Goal: Transaction & Acquisition: Purchase product/service

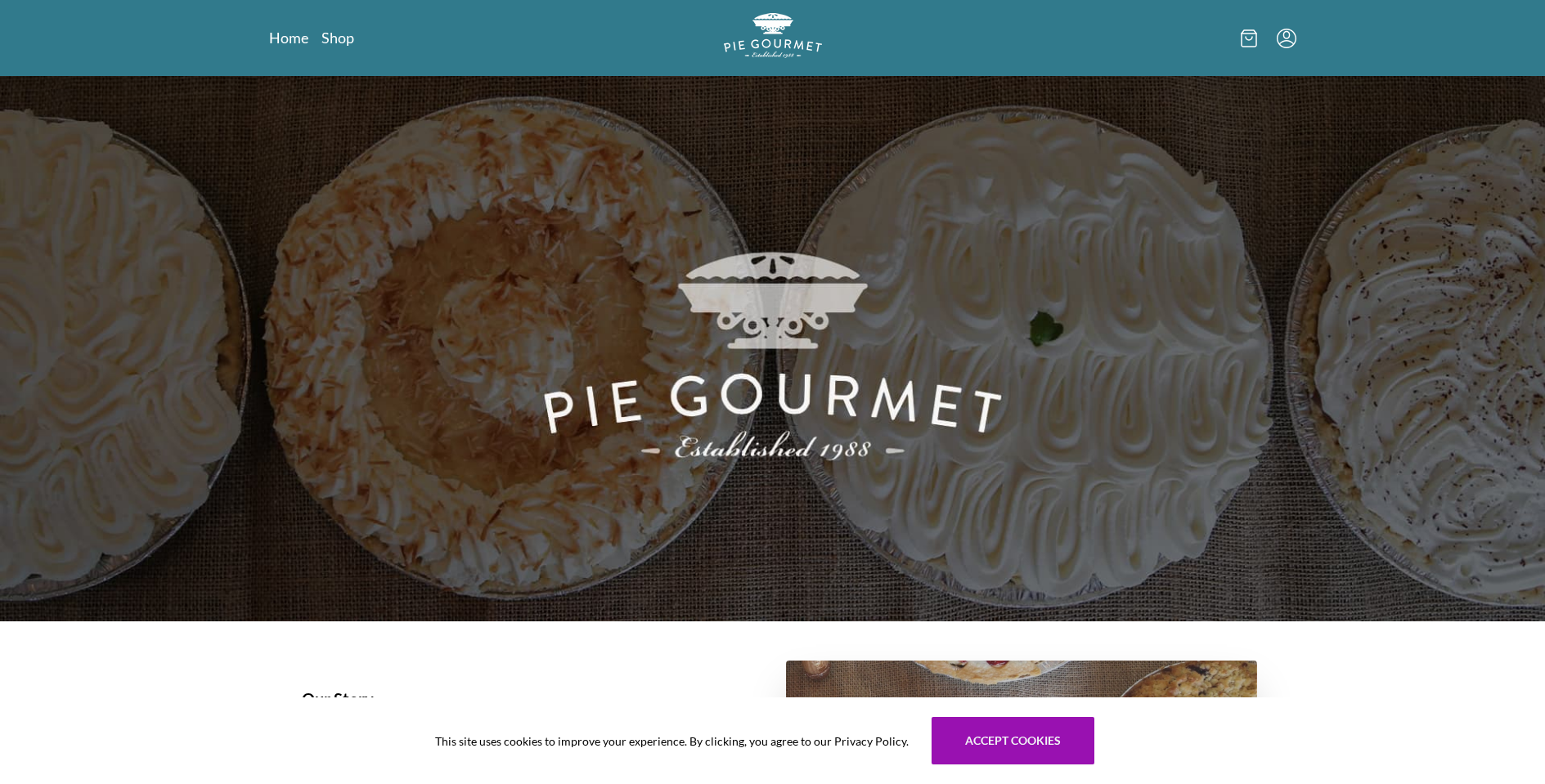
click at [365, 54] on div "Home Shop" at bounding box center [772, 38] width 1047 height 76
click at [330, 24] on div "Home Shop" at bounding box center [772, 38] width 1047 height 76
click at [338, 44] on link "Shop" at bounding box center [337, 37] width 33 height 19
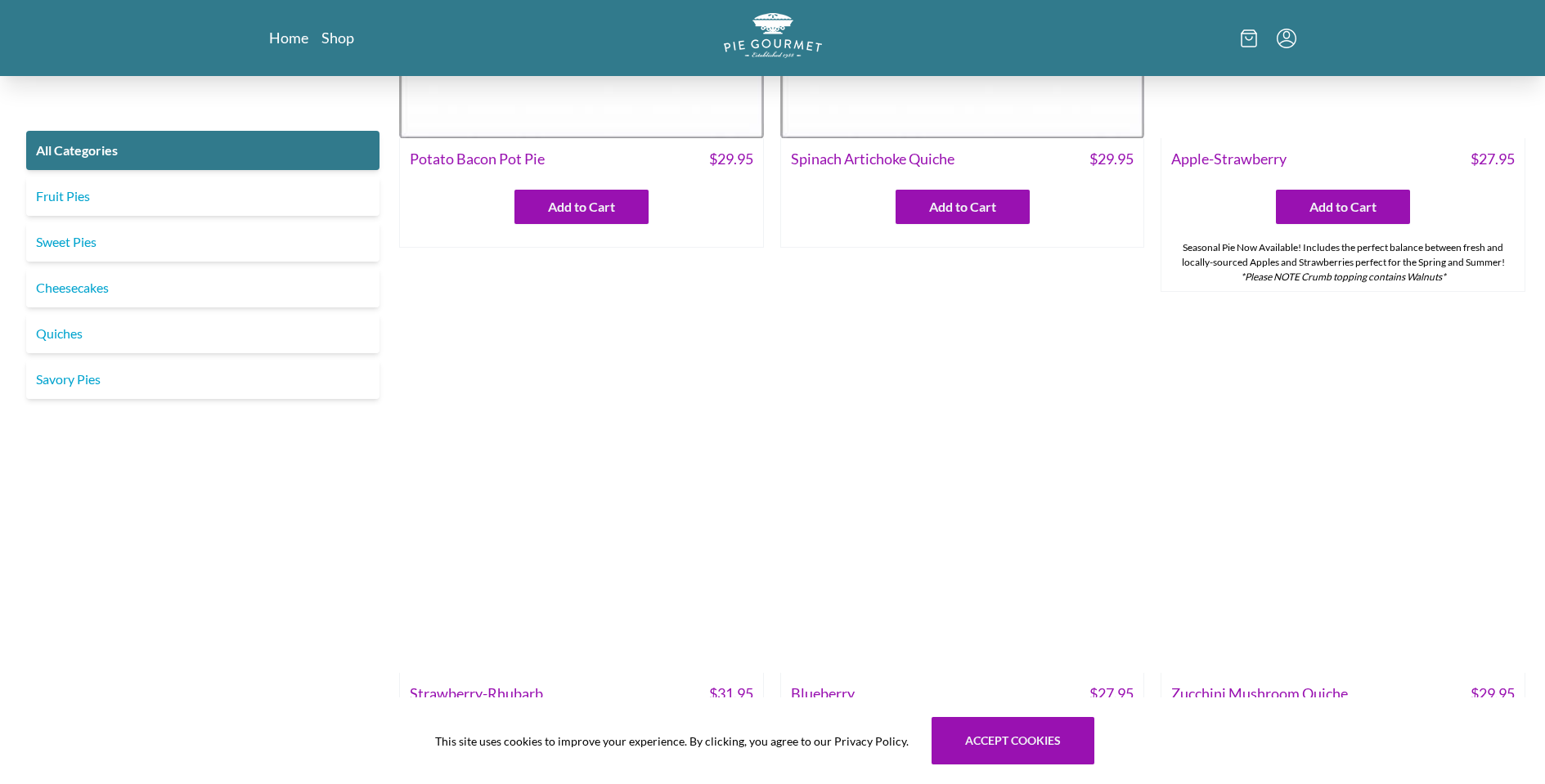
scroll to position [397, 0]
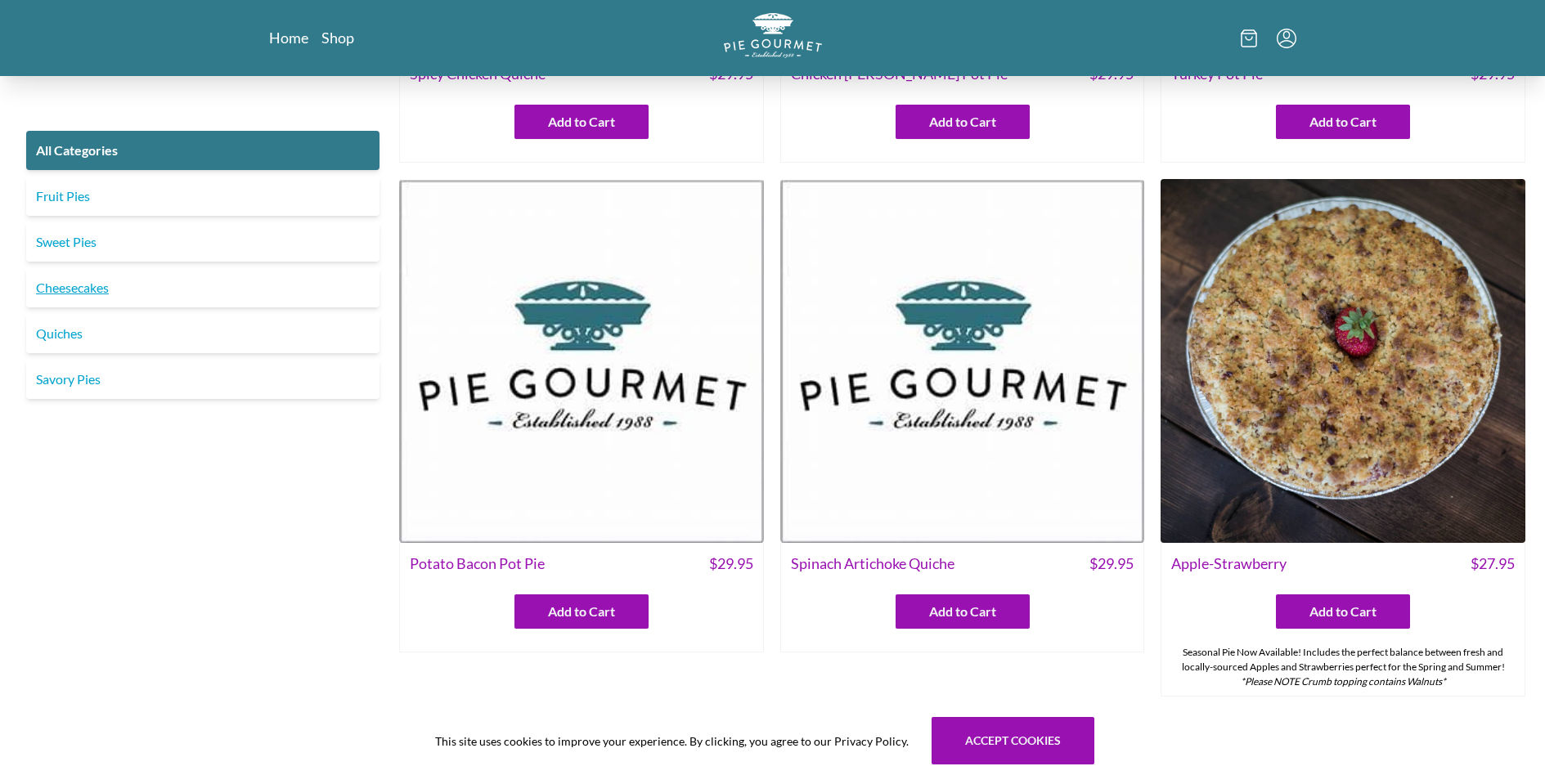
click at [115, 297] on link "Cheesecakes" at bounding box center [203, 288] width 353 height 40
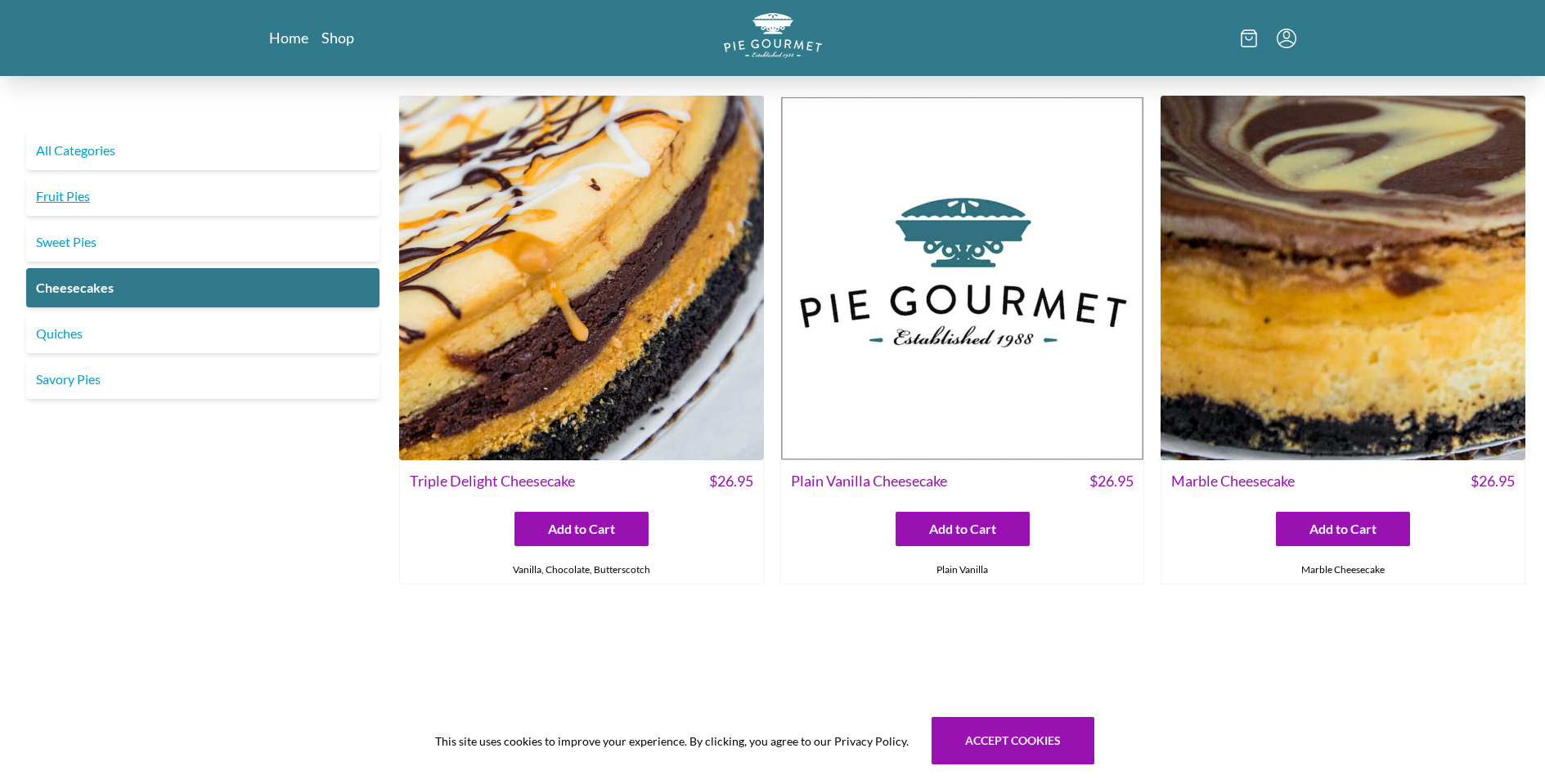
click at [82, 190] on link "Fruit Pies" at bounding box center [203, 196] width 353 height 40
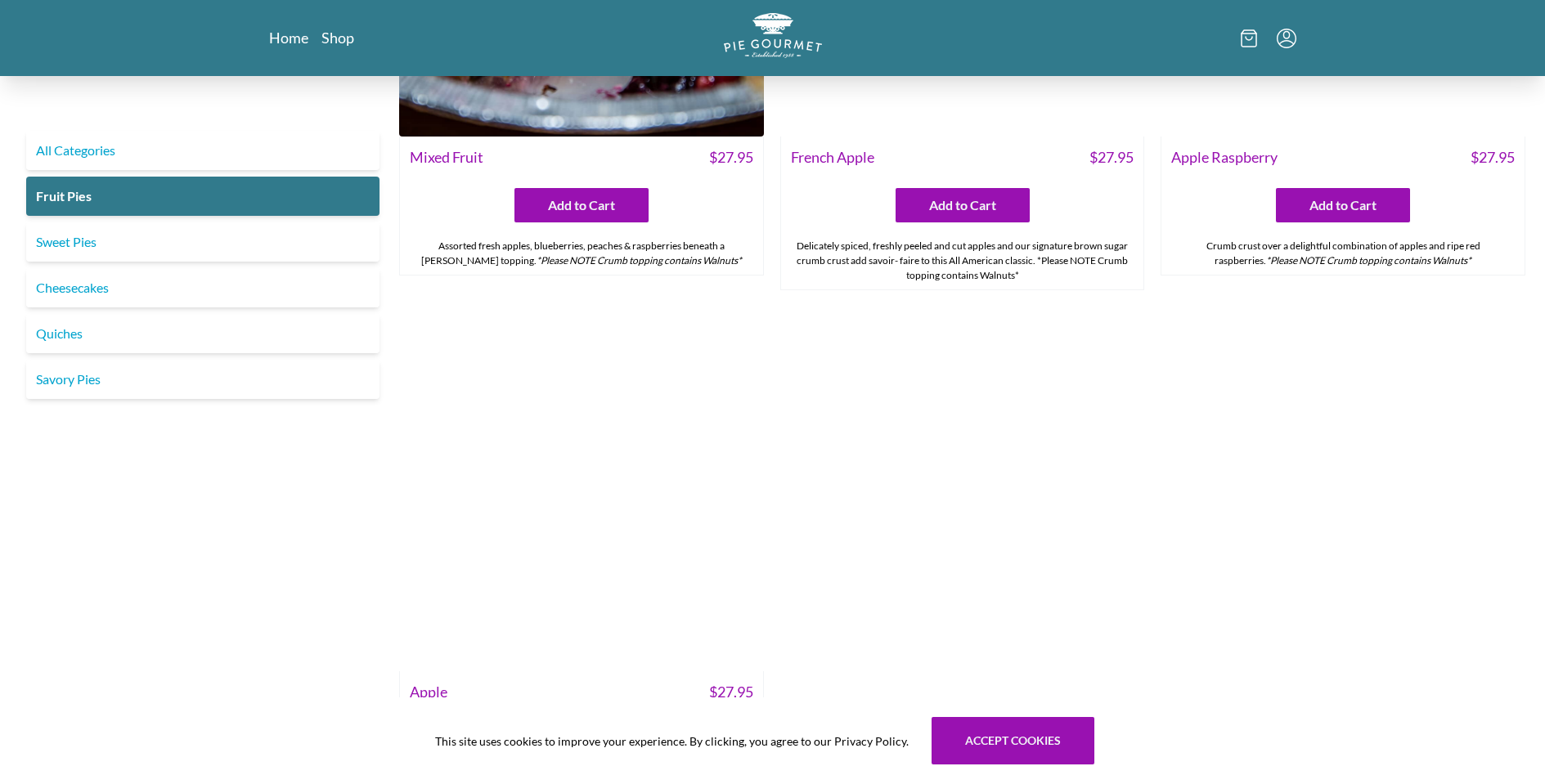
scroll to position [1935, 0]
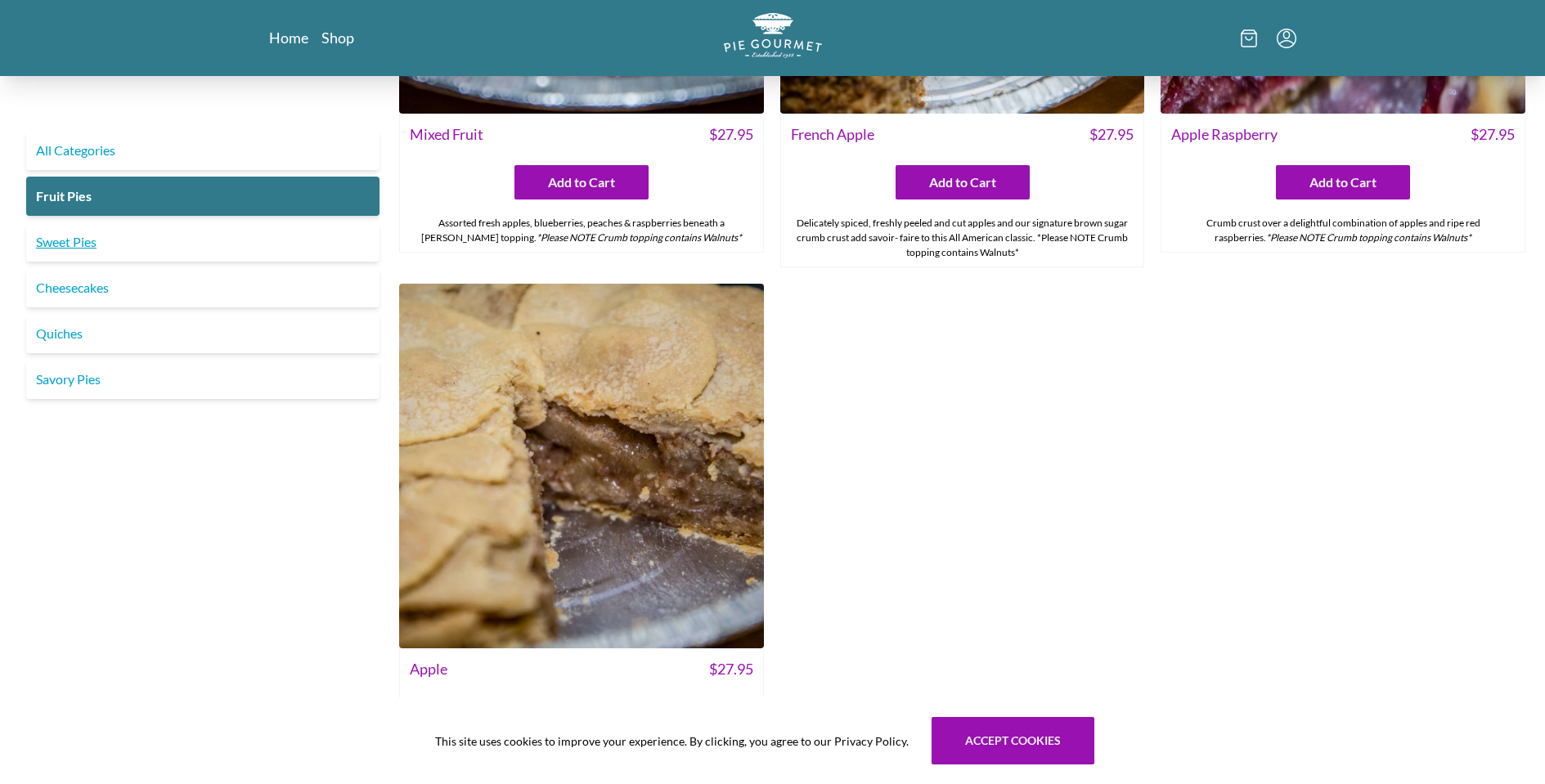
click at [75, 241] on link "Sweet Pies" at bounding box center [203, 241] width 353 height 40
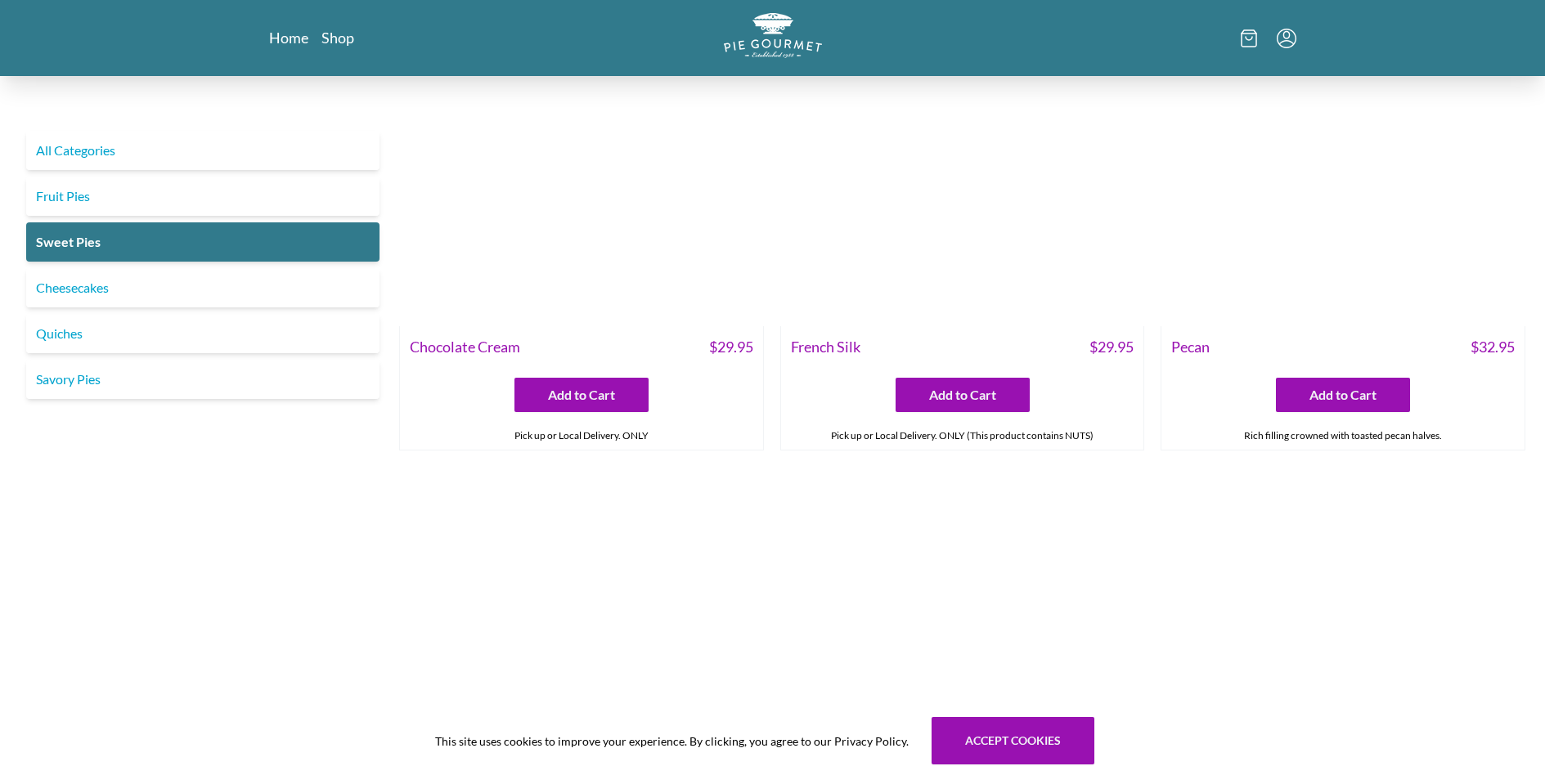
scroll to position [603, 0]
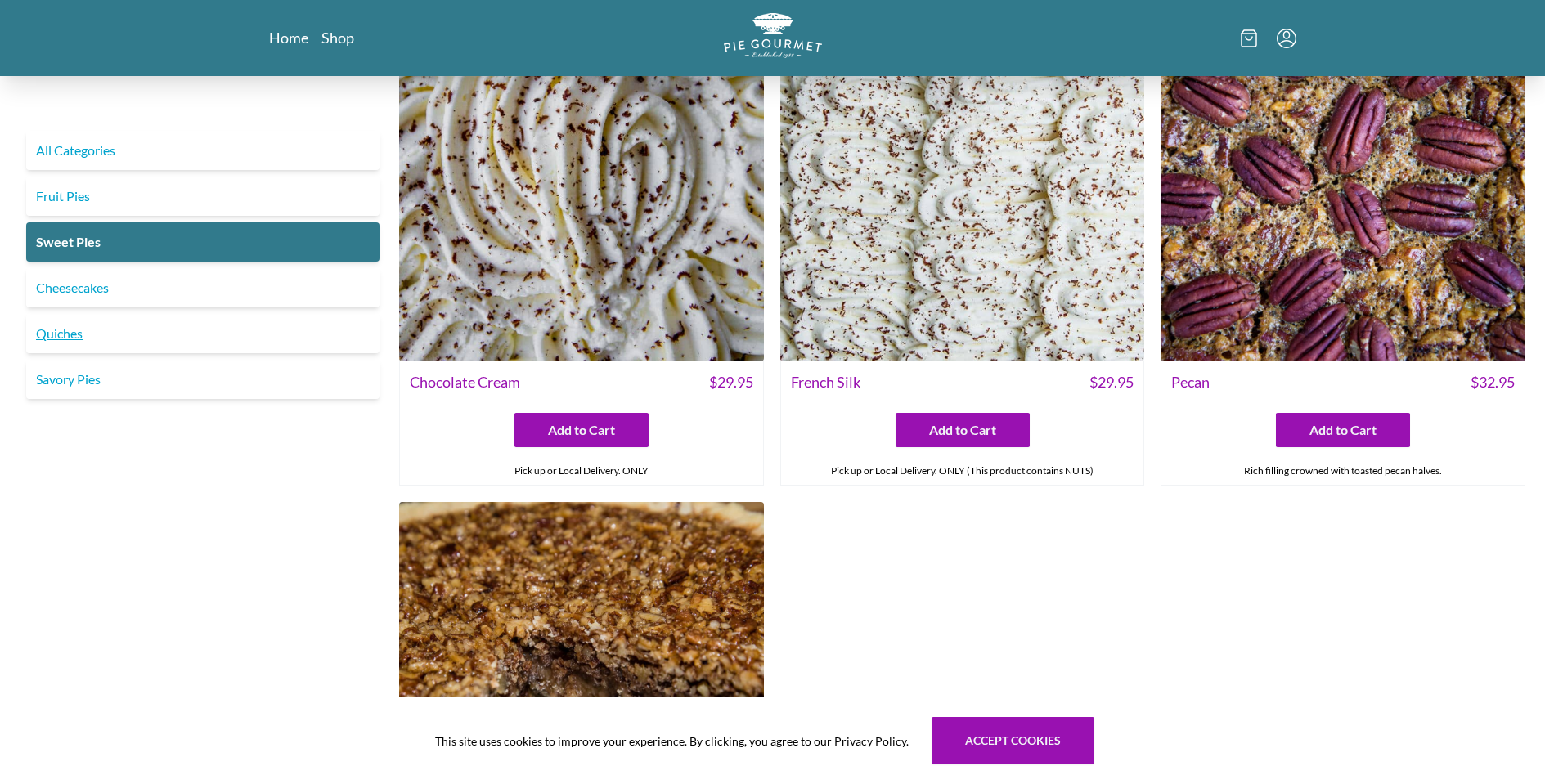
click at [80, 332] on link "Quiches" at bounding box center [203, 333] width 353 height 40
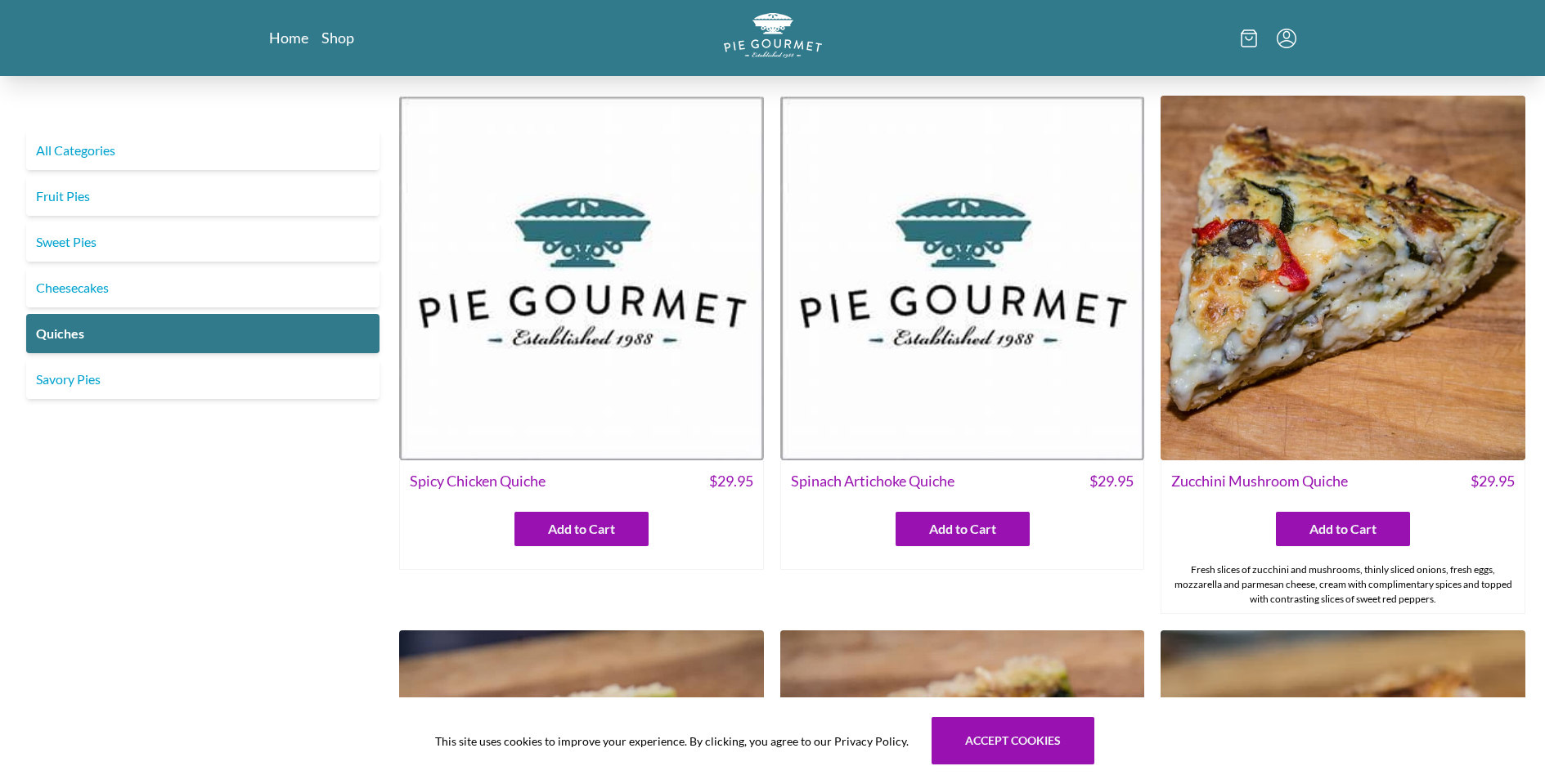
click at [298, 57] on div "Home Shop" at bounding box center [772, 38] width 1047 height 76
click at [282, 40] on link "Home" at bounding box center [289, 37] width 40 height 19
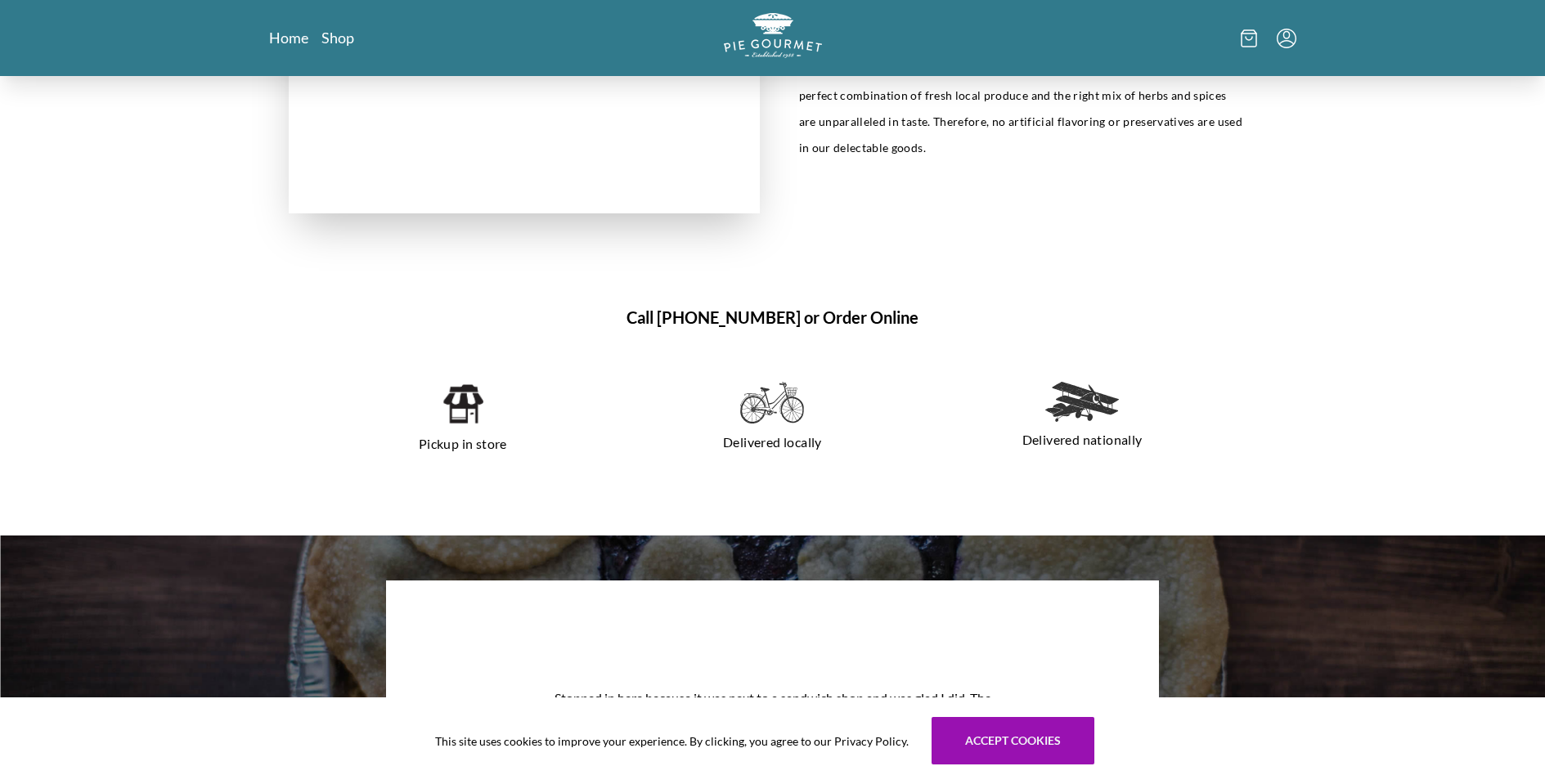
scroll to position [875, 0]
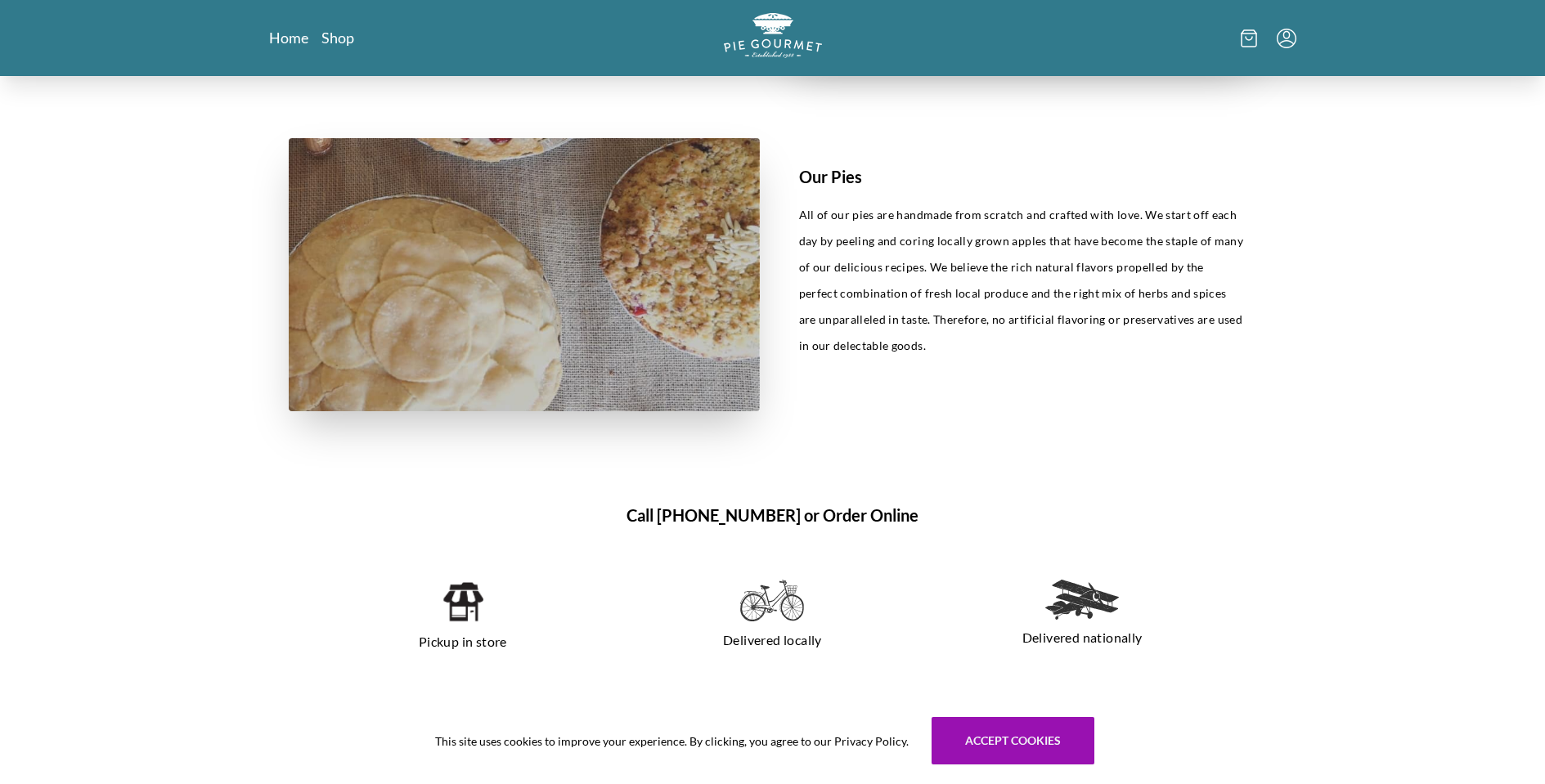
click at [435, 634] on p "Pickup in store" at bounding box center [464, 641] width 271 height 26
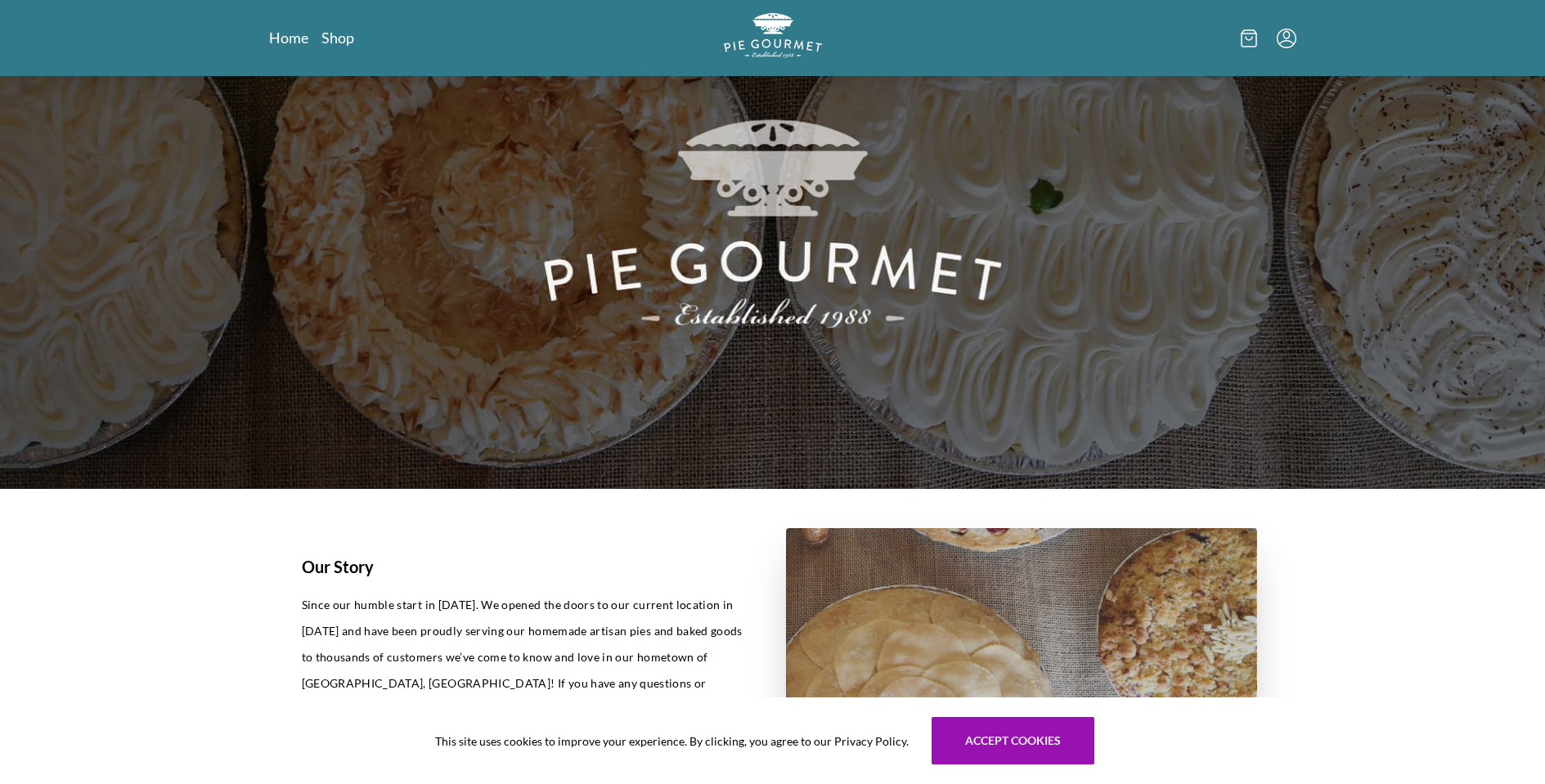
scroll to position [0, 0]
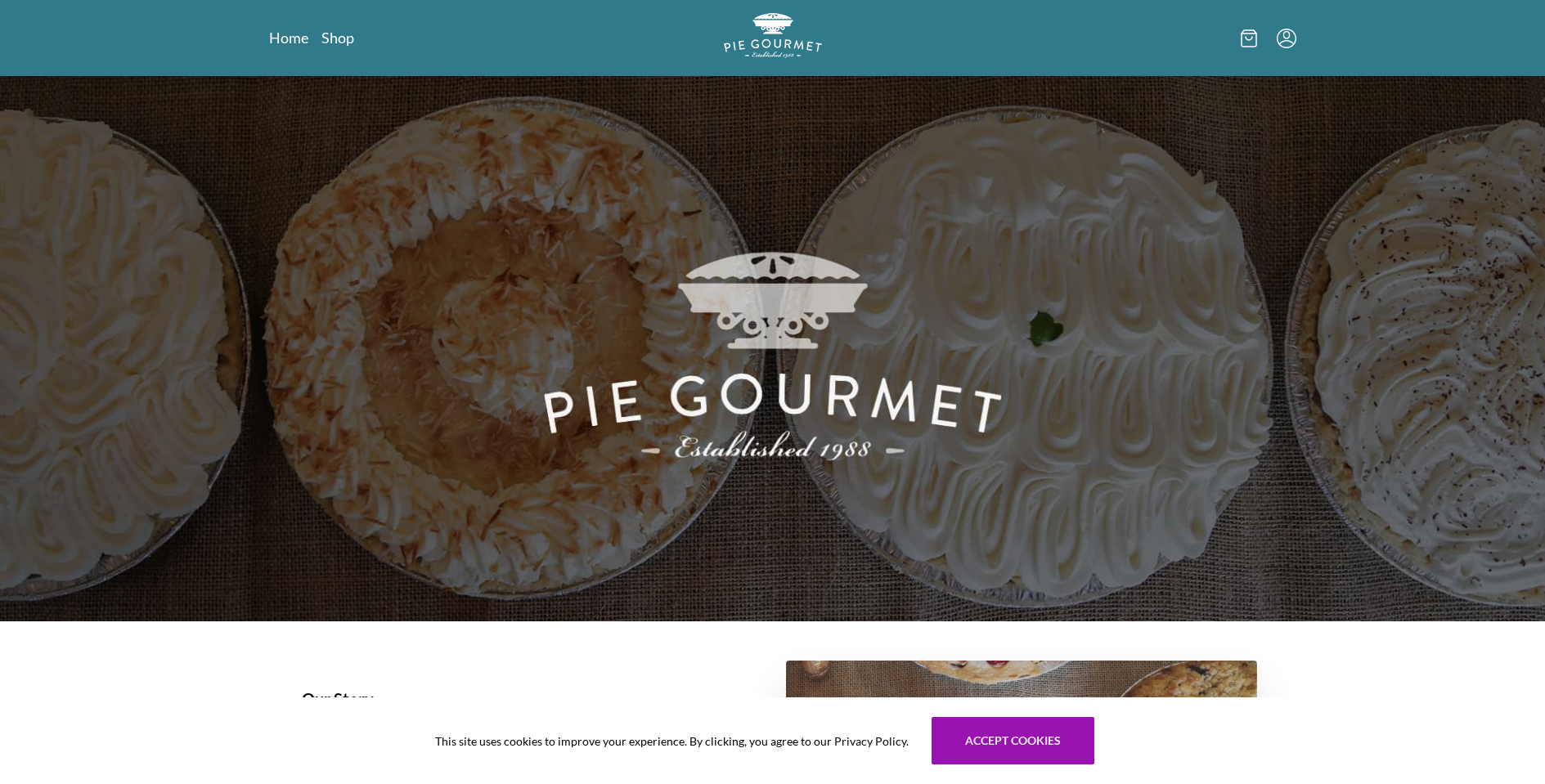
click at [357, 37] on nav "Home Shop" at bounding box center [434, 38] width 330 height 20
click at [344, 46] on link "Shop" at bounding box center [337, 37] width 33 height 19
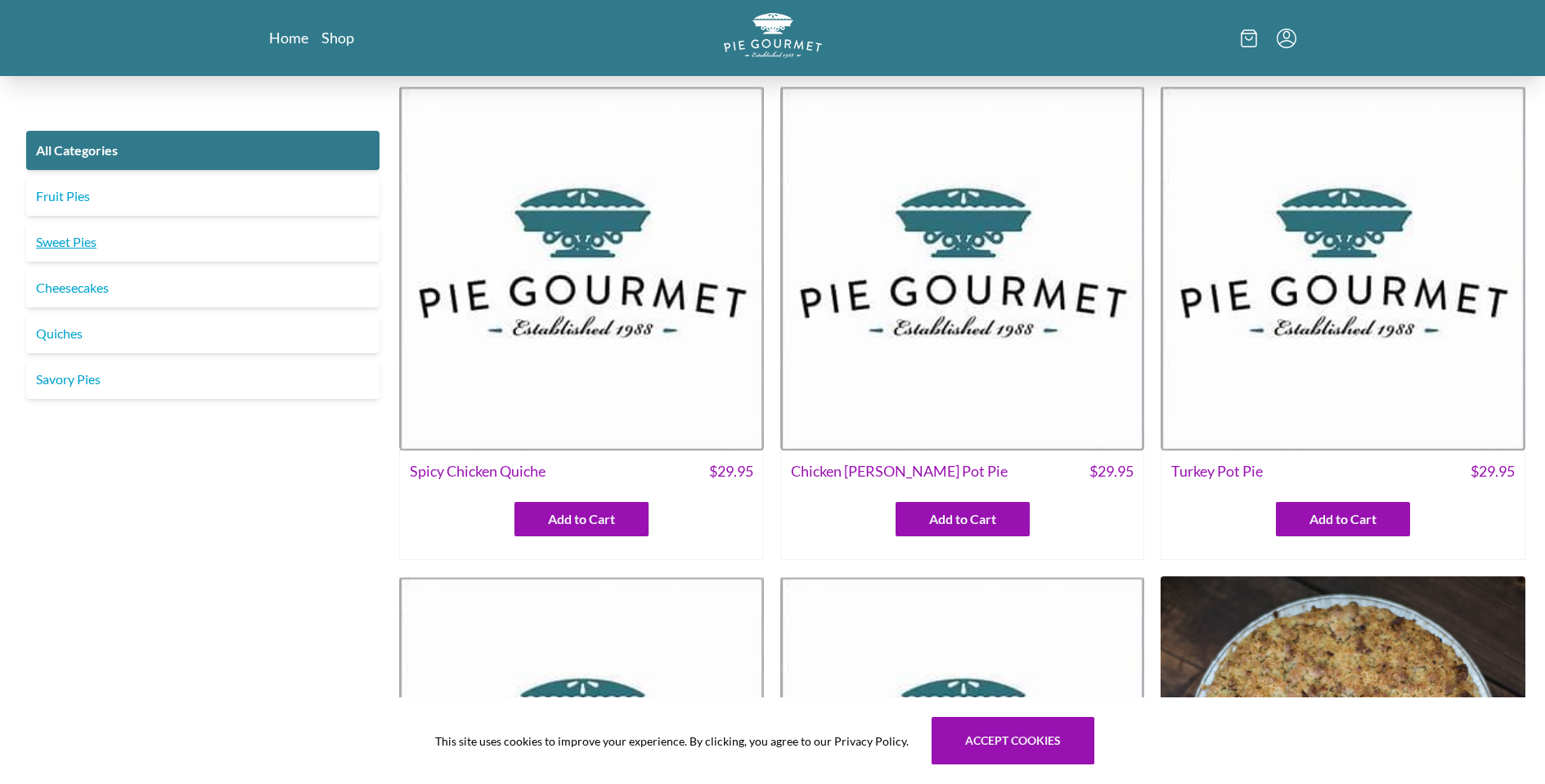
click at [97, 246] on link "Sweet Pies" at bounding box center [203, 241] width 353 height 40
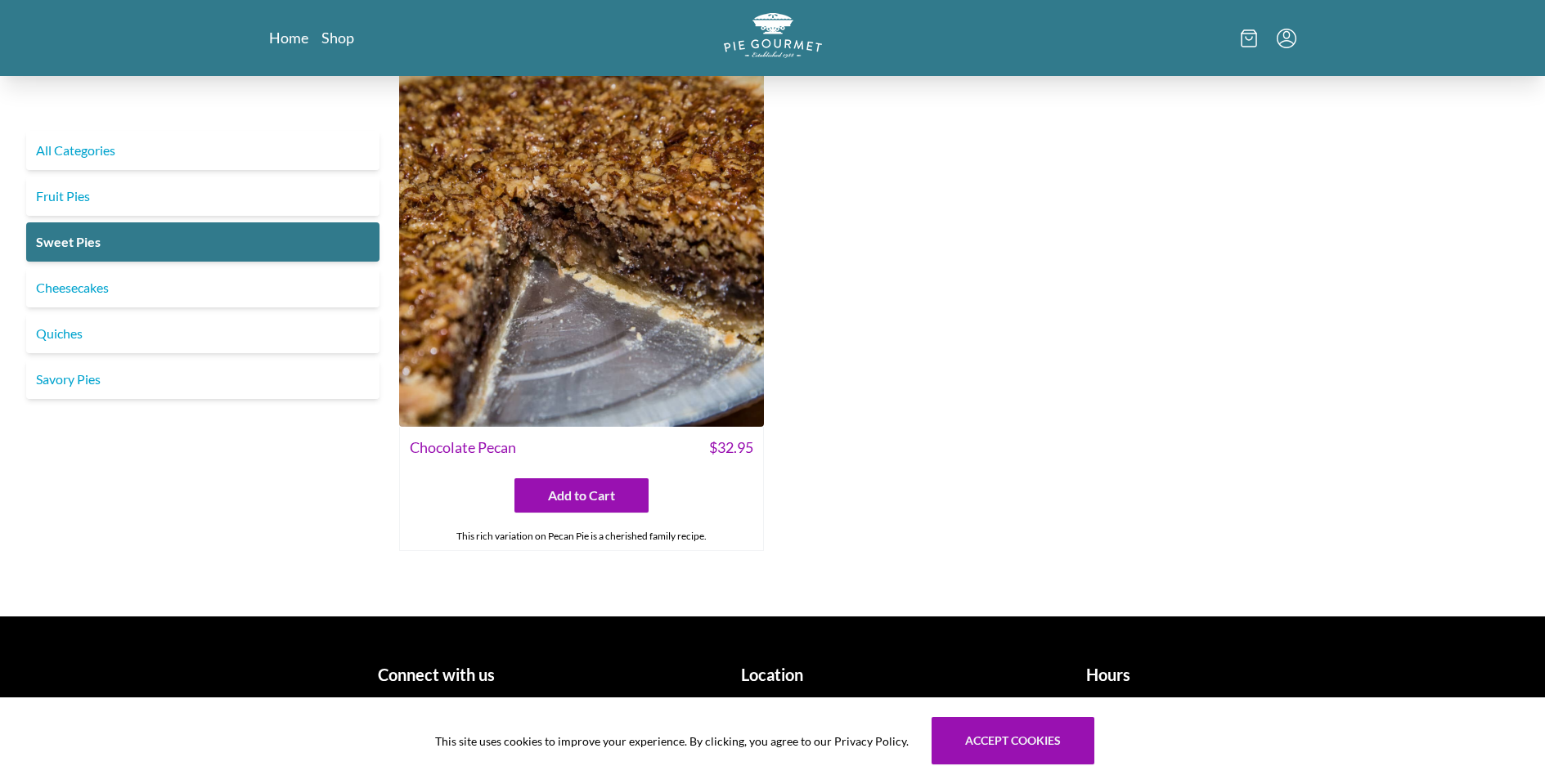
scroll to position [723, 0]
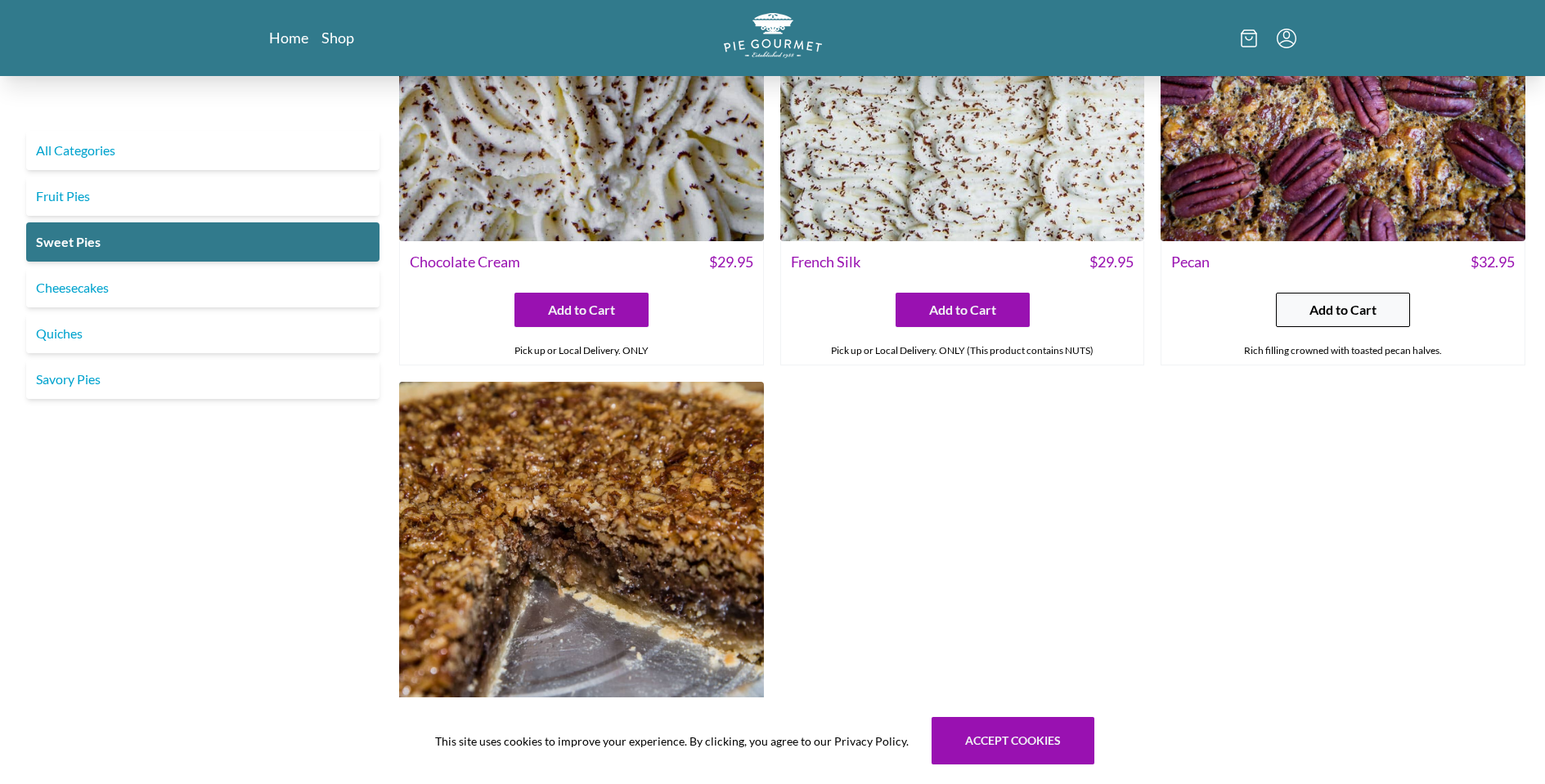
click at [1333, 304] on span "Add to Cart" at bounding box center [1343, 310] width 67 height 19
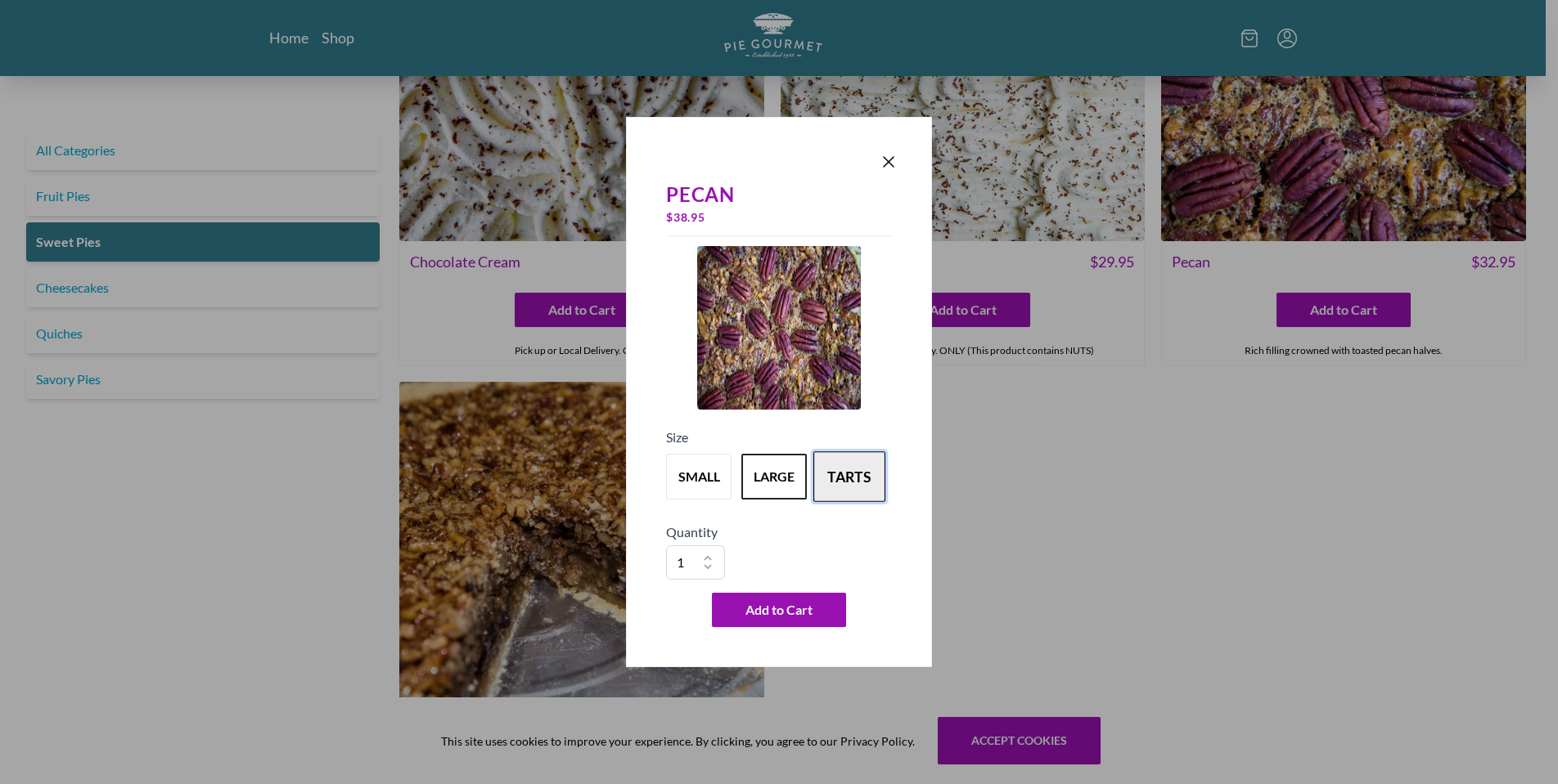
click at [839, 490] on button "tarts" at bounding box center [849, 477] width 72 height 50
click at [749, 477] on button "large" at bounding box center [774, 477] width 72 height 50
click at [662, 461] on div "Pecan $ 38.95 Size small large tarts Quantity 1 2 3 4 5 6 7 8 9 10 Add to Cart" at bounding box center [779, 403] width 239 height 460
click at [731, 467] on div "small large tarts" at bounding box center [779, 477] width 226 height 59
click at [706, 476] on button "small" at bounding box center [699, 477] width 72 height 50
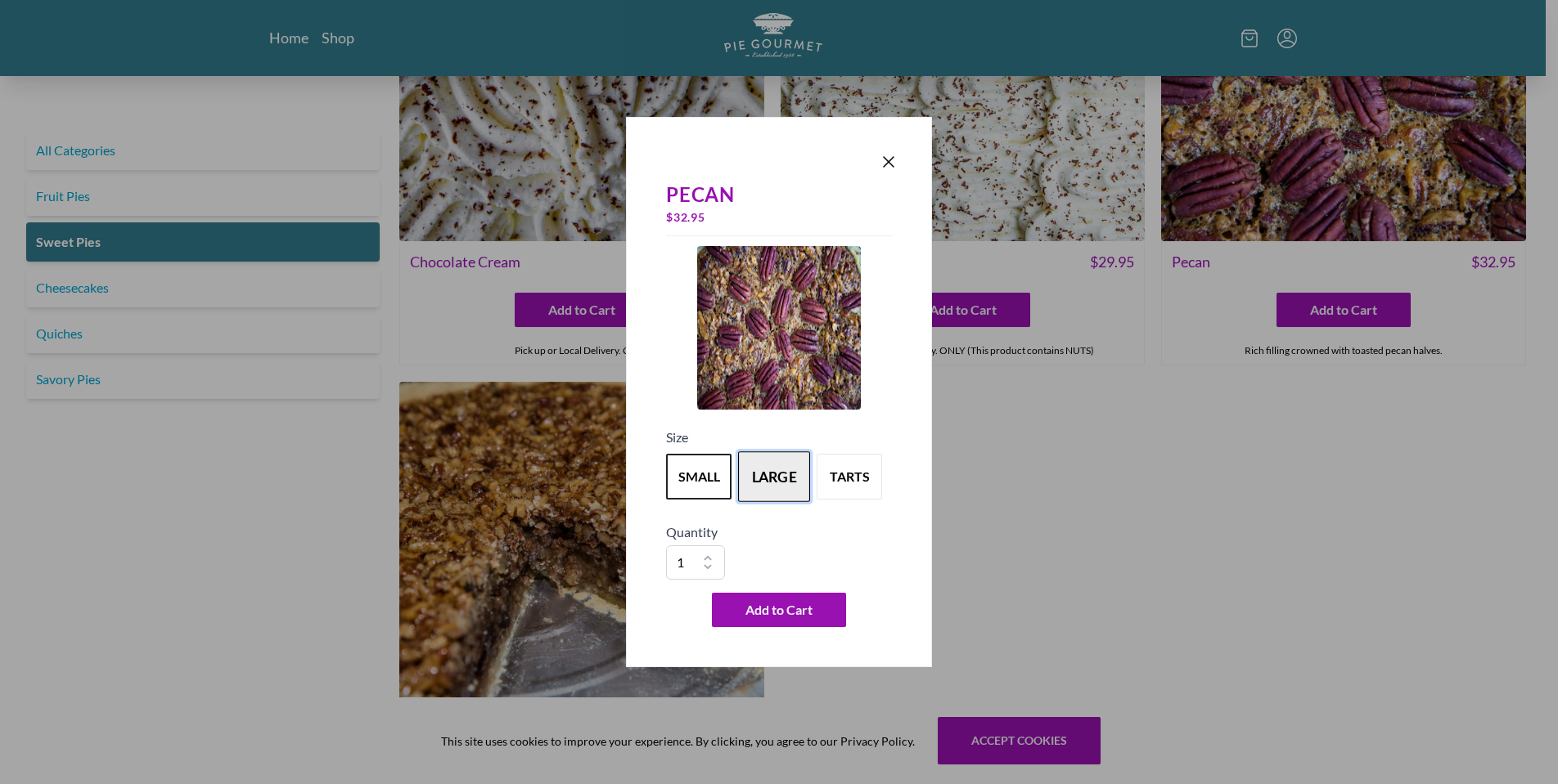
click at [786, 492] on button "large" at bounding box center [774, 477] width 72 height 50
click at [703, 476] on button "small" at bounding box center [699, 477] width 72 height 50
click at [758, 476] on button "large" at bounding box center [774, 477] width 72 height 50
click at [779, 628] on div "Pecan $ 38.95 Size small large tarts Quantity 1 2 3 4 5 6 7 8 9 10 Add to Cart" at bounding box center [779, 403] width 239 height 460
click at [775, 607] on span "Add to Cart" at bounding box center [779, 609] width 67 height 19
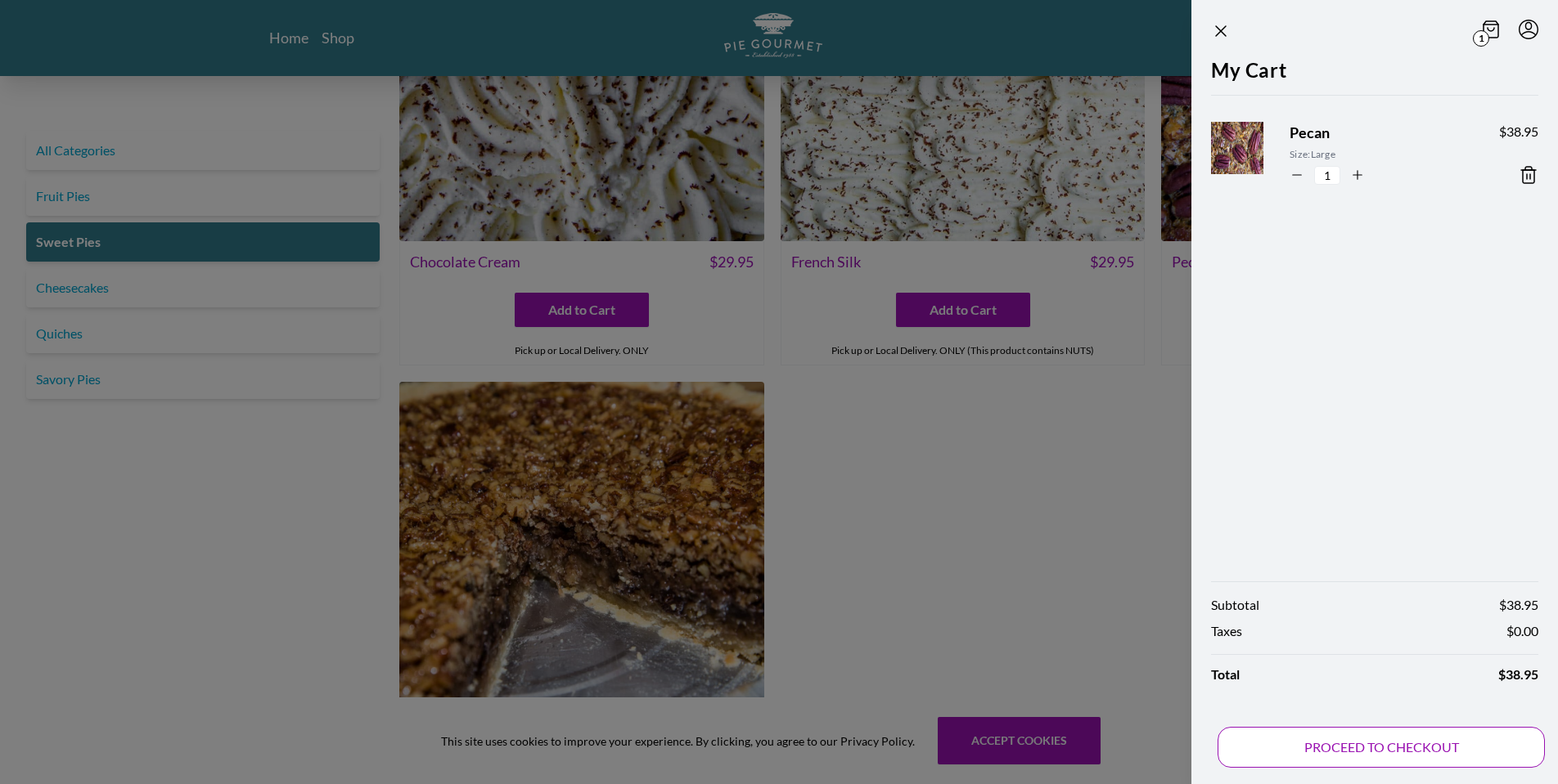
click at [1417, 766] on button "PROCEED TO CHECKOUT" at bounding box center [1380, 747] width 327 height 41
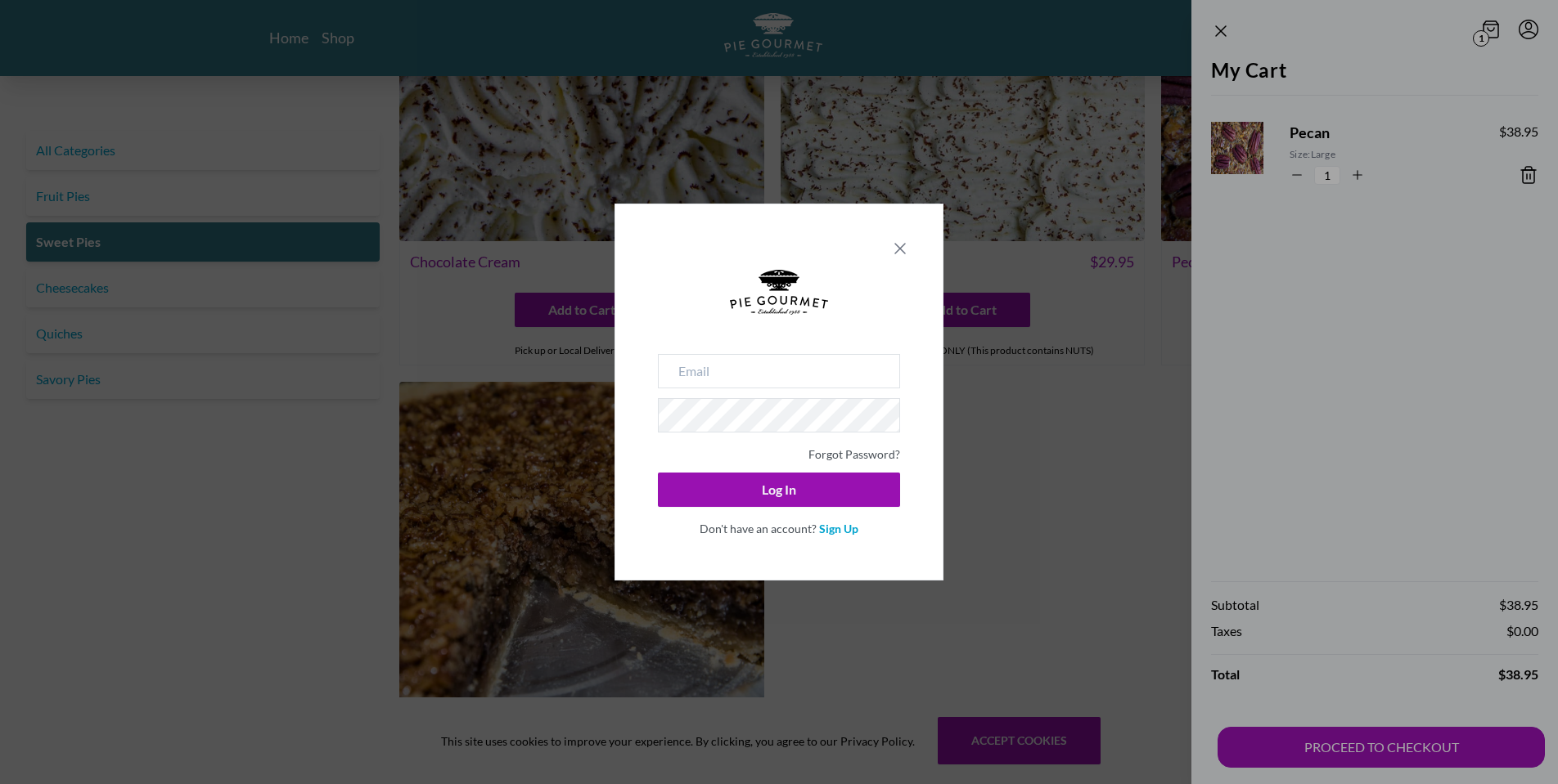
click at [892, 251] on icon "Close panel" at bounding box center [900, 248] width 19 height 19
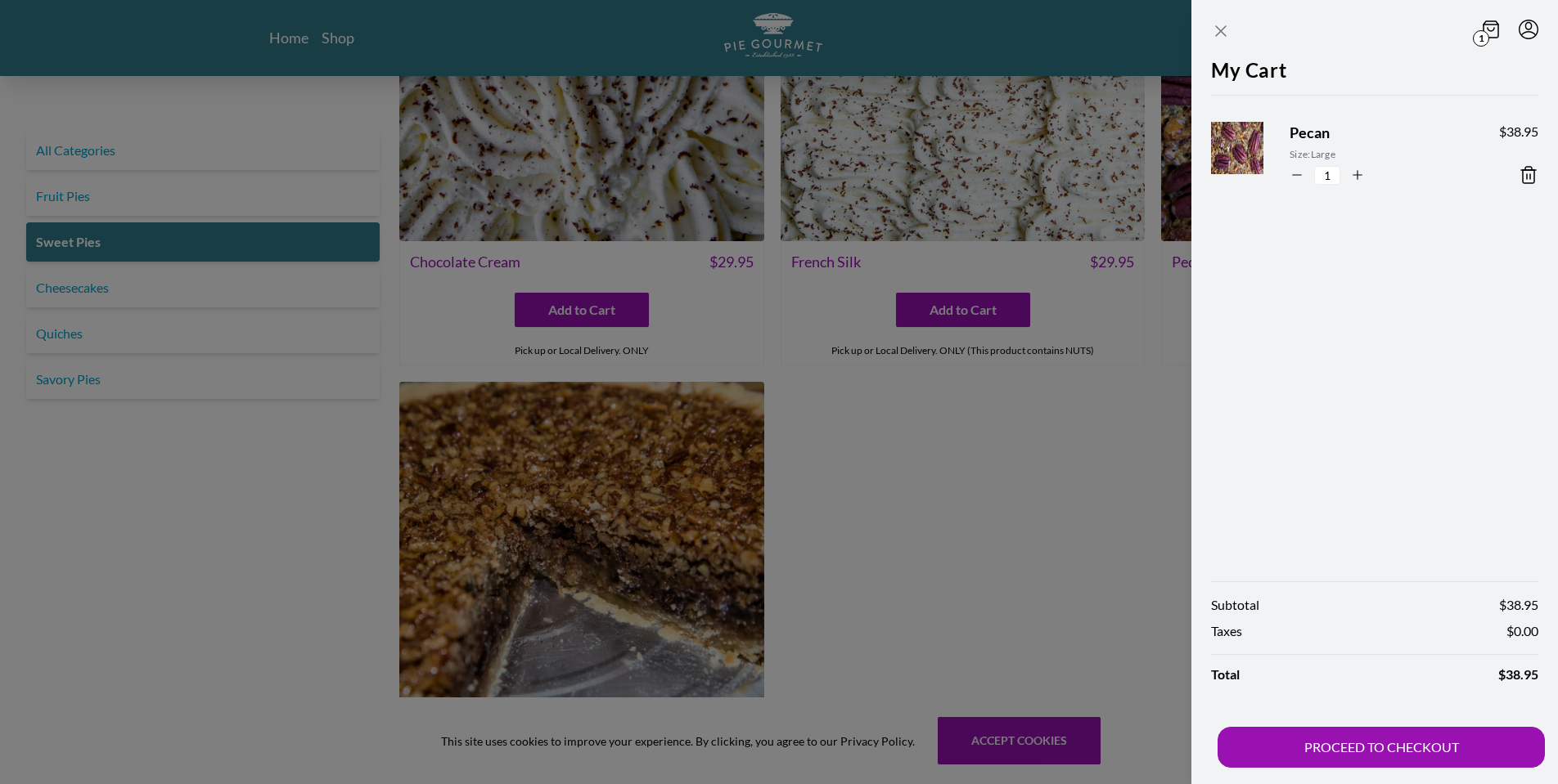
click at [1216, 25] on icon "Close panel" at bounding box center [1220, 30] width 19 height 19
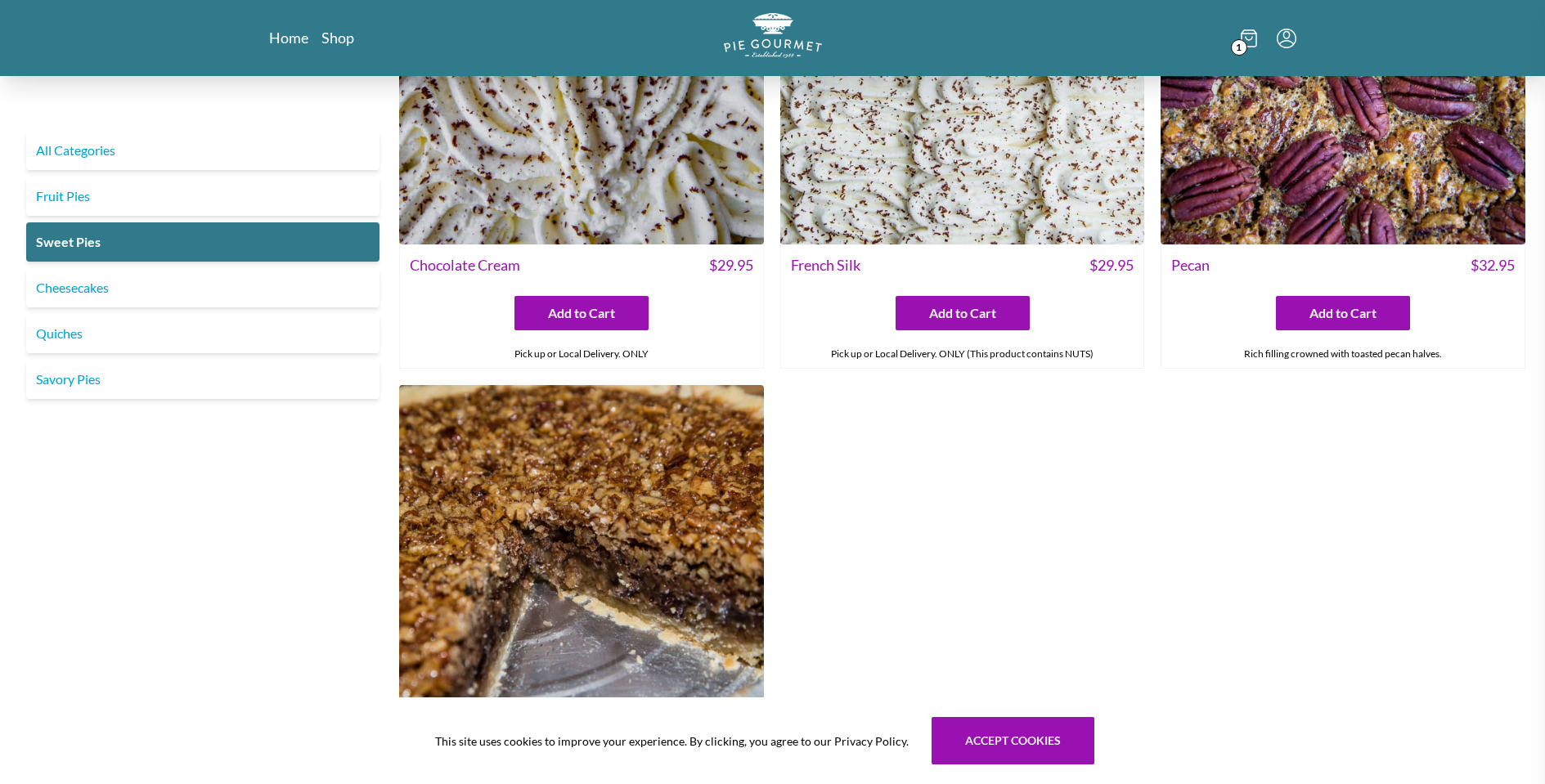
scroll to position [0, 0]
